Goal: Navigation & Orientation: Understand site structure

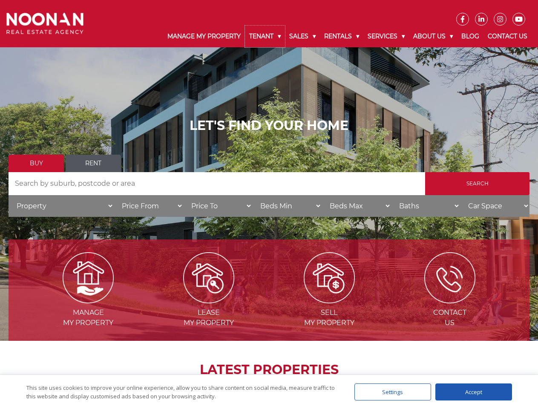
click at [265, 36] on link "Tenant" at bounding box center [265, 37] width 40 height 22
click at [303, 36] on link "Sales" at bounding box center [302, 37] width 35 height 22
click at [342, 36] on link "Rentals" at bounding box center [341, 37] width 43 height 22
click at [387, 36] on link "Services" at bounding box center [387, 37] width 46 height 22
click at [434, 36] on link "About Us" at bounding box center [433, 37] width 48 height 22
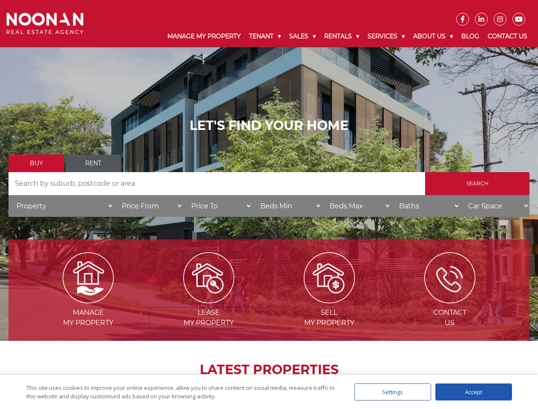
click at [209, 300] on img at bounding box center [208, 277] width 51 height 51
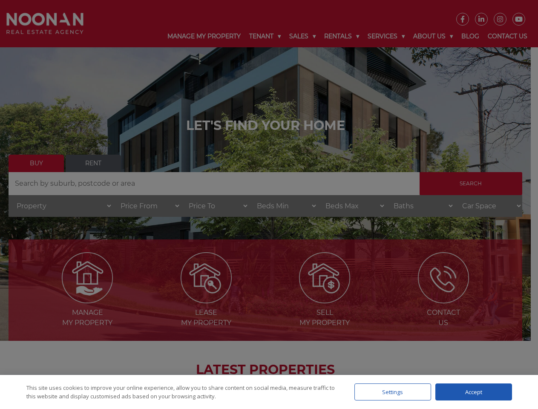
click at [393, 392] on div "Settings" at bounding box center [393, 392] width 77 height 17
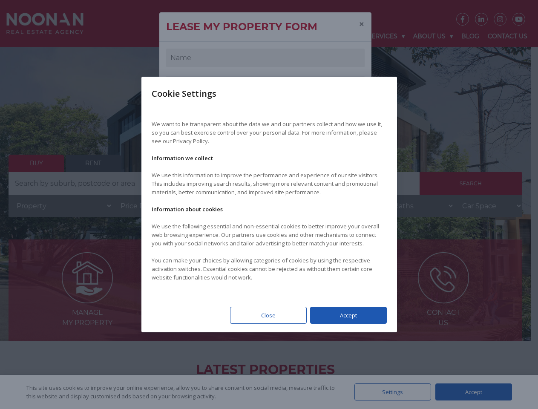
click at [474, 392] on div at bounding box center [269, 204] width 538 height 409
